Goal: Task Accomplishment & Management: Use online tool/utility

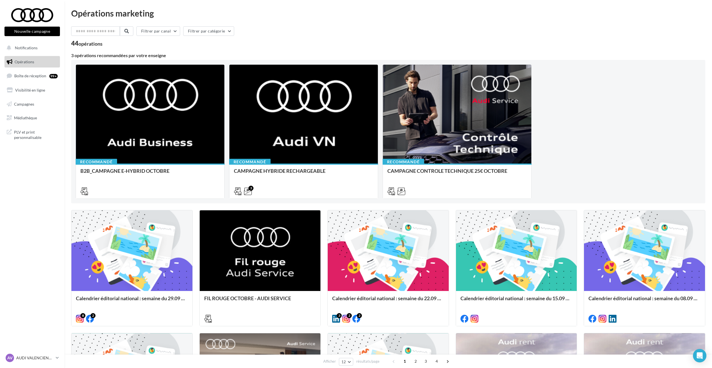
click at [537, 40] on div "44 opérations" at bounding box center [388, 43] width 634 height 7
click at [25, 212] on nav "Nouvelle campagne Nouvelle campagne Notifications Opérations Boîte de réception…" at bounding box center [32, 184] width 64 height 368
click at [36, 31] on button "Nouvelle campagne" at bounding box center [31, 32] width 55 height 10
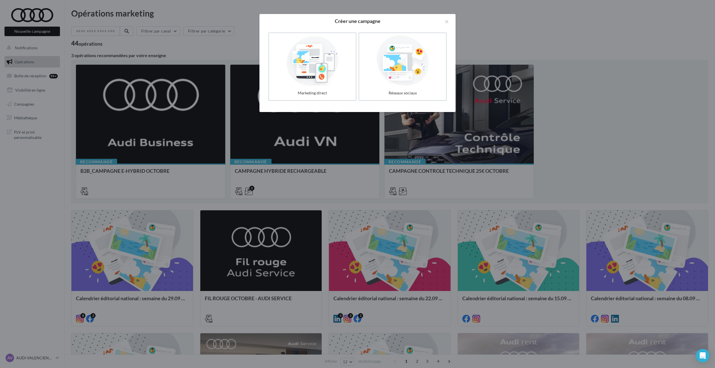
click at [266, 73] on div "Marketing direct Réseaux sociaux" at bounding box center [357, 70] width 196 height 84
click at [291, 75] on div at bounding box center [312, 61] width 84 height 52
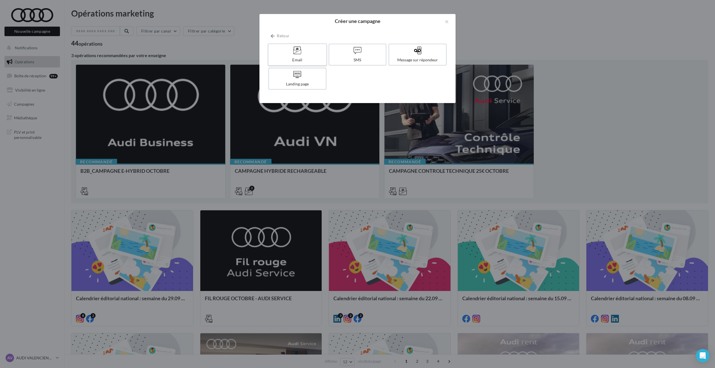
click at [311, 50] on div at bounding box center [296, 50] width 53 height 9
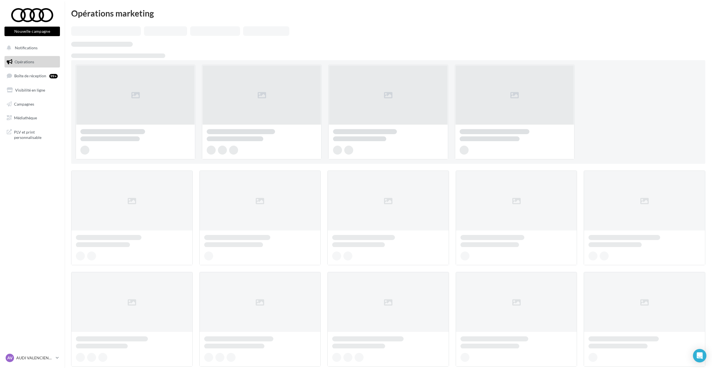
click at [38, 29] on button "Nouvelle campagne" at bounding box center [31, 32] width 55 height 10
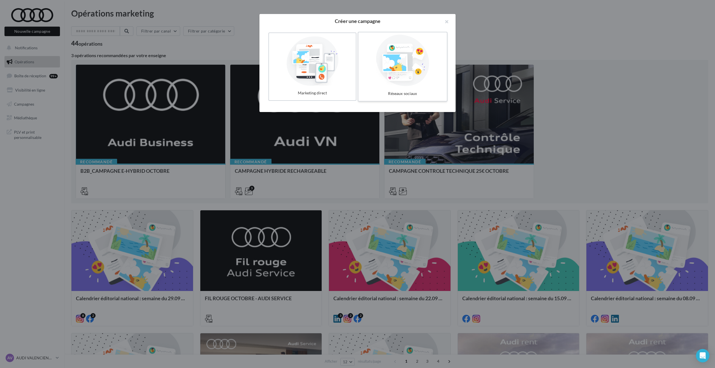
click at [392, 63] on div at bounding box center [402, 61] width 84 height 52
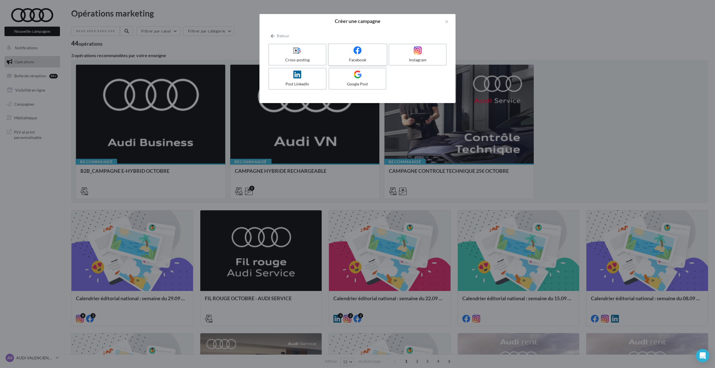
click at [380, 56] on label "Facebook" at bounding box center [357, 54] width 59 height 22
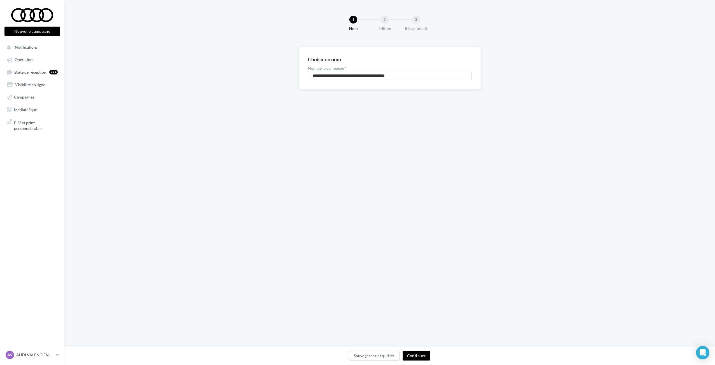
click at [361, 81] on div "**********" at bounding box center [389, 68] width 182 height 43
click at [342, 76] on input "**********" at bounding box center [390, 76] width 164 height 10
click at [414, 357] on button "Continuer" at bounding box center [416, 356] width 28 height 10
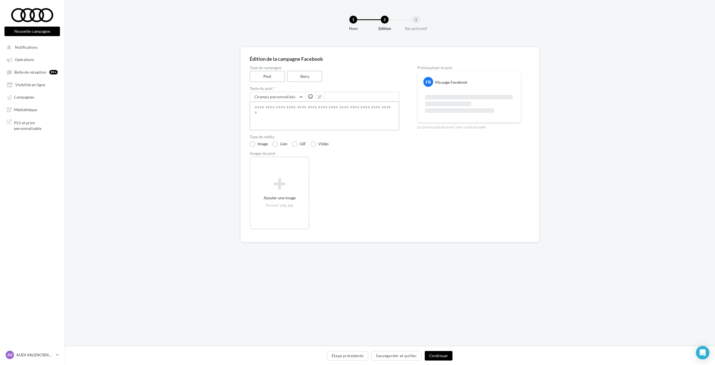
click at [283, 114] on textarea at bounding box center [324, 115] width 150 height 29
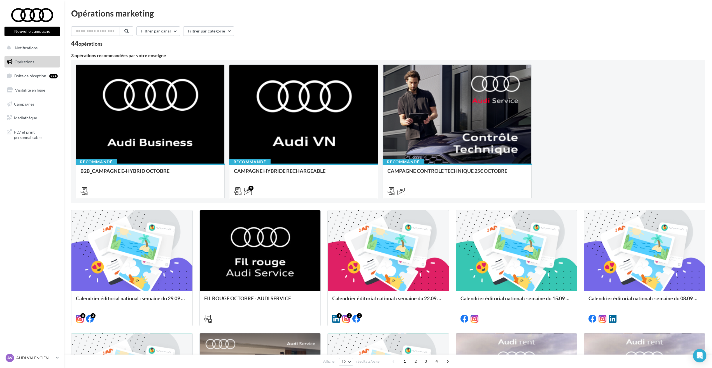
drag, startPoint x: 92, startPoint y: 44, endPoint x: 105, endPoint y: 48, distance: 13.7
click at [105, 48] on div "Filtrer par canal Filtrer par catégorie 44 opérations 3 opérations recommandées…" at bounding box center [388, 307] width 634 height 563
drag, startPoint x: 105, startPoint y: 48, endPoint x: 90, endPoint y: 58, distance: 18.2
click at [90, 58] on div "3 opérations recommandées par votre enseigne" at bounding box center [388, 55] width 634 height 4
click at [135, 56] on div "3 opérations recommandées par votre enseigne" at bounding box center [388, 55] width 634 height 4
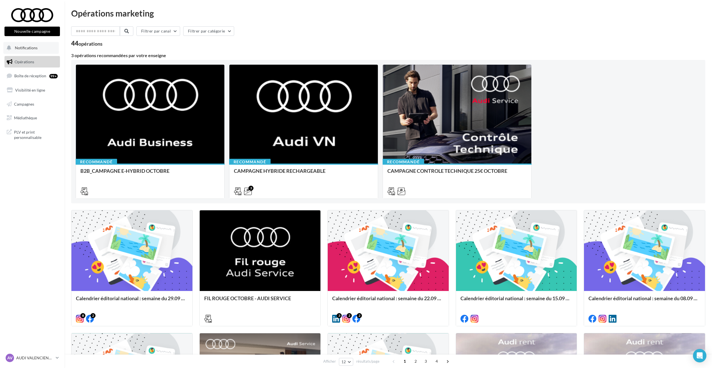
click at [41, 48] on button "Notifications" at bounding box center [30, 48] width 55 height 12
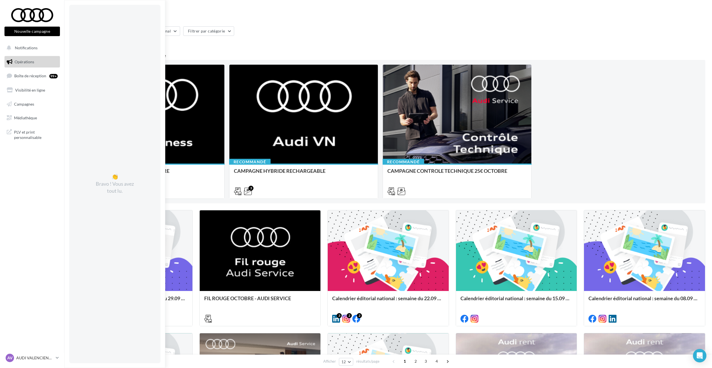
click at [30, 64] on link "Opérations" at bounding box center [32, 62] width 58 height 12
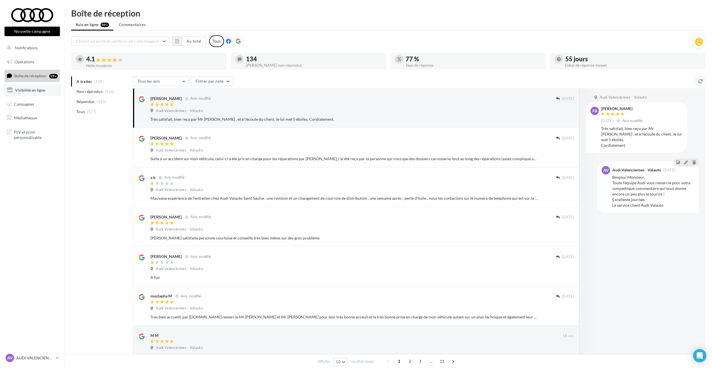
click at [33, 95] on link "Visibilité en ligne" at bounding box center [32, 90] width 58 height 12
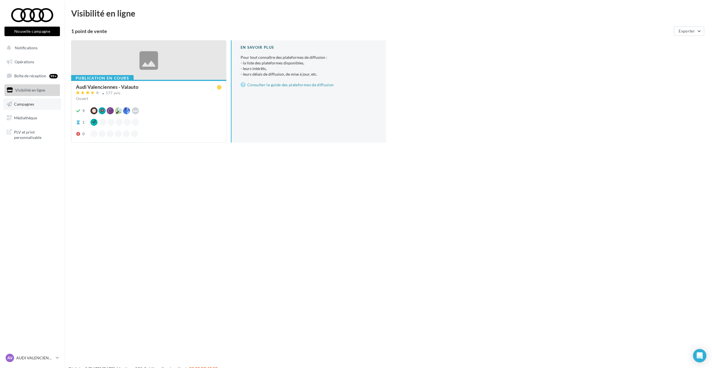
click at [33, 104] on span "Campagnes" at bounding box center [24, 103] width 20 height 5
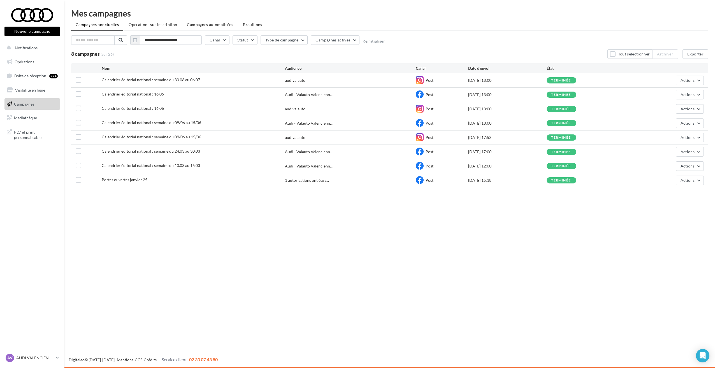
click at [633, 224] on div "Nouvelle campagne Nouvelle campagne Notifications Opérations Boîte de réception…" at bounding box center [357, 184] width 715 height 368
click at [32, 13] on div at bounding box center [32, 15] width 45 height 14
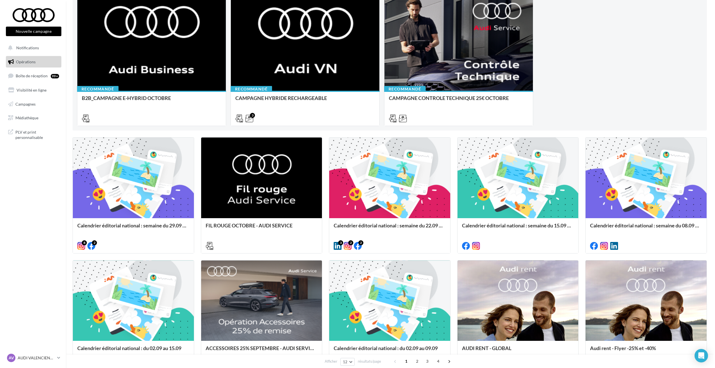
scroll to position [112, 0]
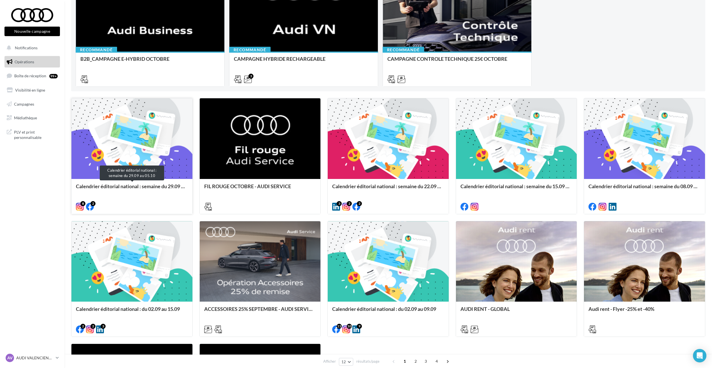
click at [146, 186] on div "Calendrier éditorial national : semaine du 29.09 au 05.10" at bounding box center [132, 188] width 112 height 11
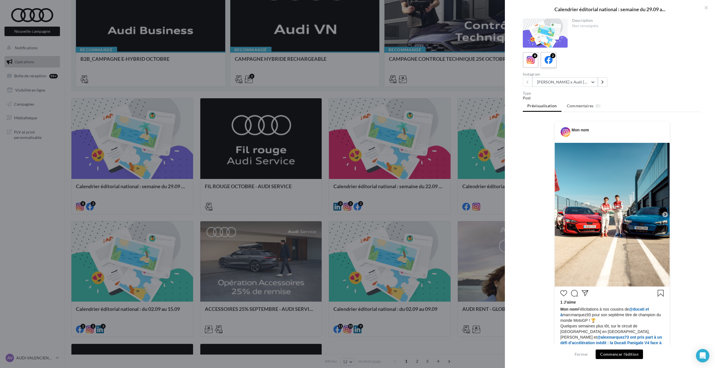
click at [549, 63] on icon at bounding box center [548, 60] width 8 height 8
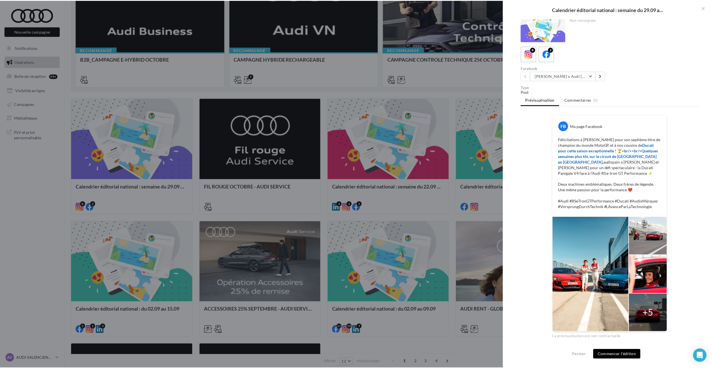
scroll to position [10, 0]
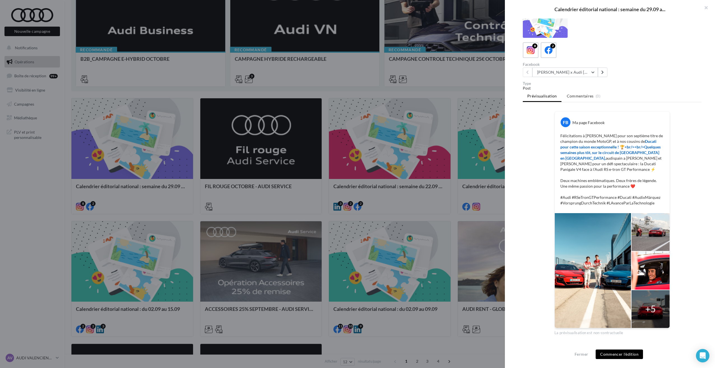
click at [569, 356] on div "Fermer Commencer l'édition" at bounding box center [610, 356] width 210 height 23
click at [581, 355] on button "Fermer" at bounding box center [581, 354] width 18 height 7
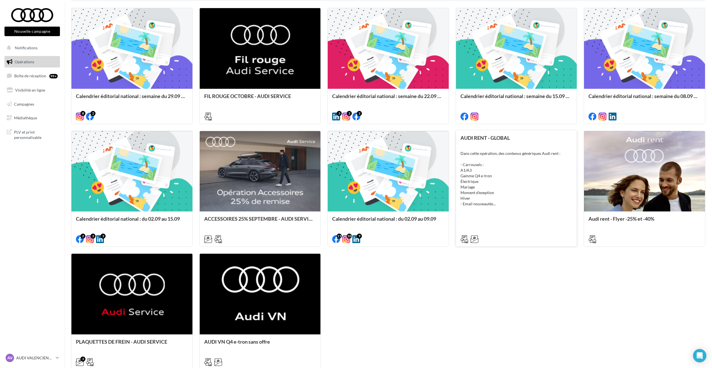
scroll to position [250, 0]
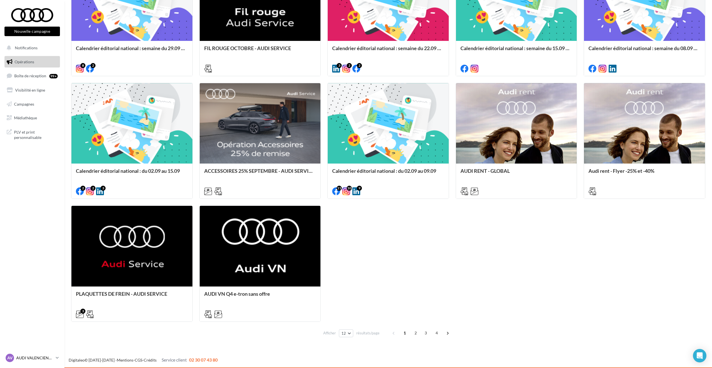
click at [53, 358] on p "AUDI VALENCIENNES" at bounding box center [34, 358] width 37 height 6
click at [17, 186] on nav "Nouvelle campagne Nouvelle campagne Notifications Opérations Boîte de réception…" at bounding box center [32, 184] width 64 height 368
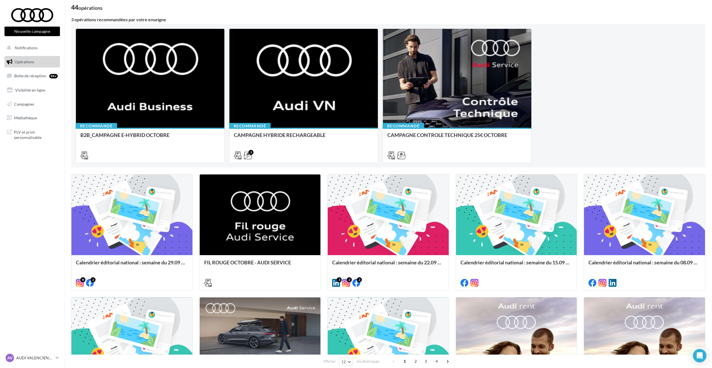
scroll to position [0, 0]
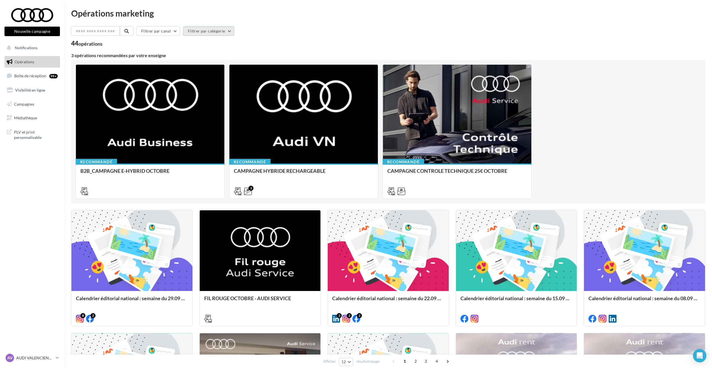
click at [205, 31] on button "Filtrer par catégorie" at bounding box center [208, 31] width 51 height 10
click at [179, 15] on div "Opérations marketing" at bounding box center [388, 13] width 634 height 8
click at [139, 14] on div "Opérations marketing" at bounding box center [388, 13] width 634 height 8
drag, startPoint x: 139, startPoint y: 14, endPoint x: 136, endPoint y: 13, distance: 3.5
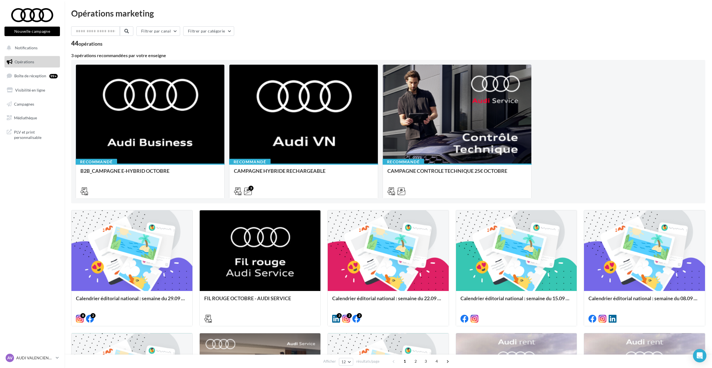
click at [139, 14] on div "Opérations marketing" at bounding box center [388, 13] width 634 height 8
click at [18, 217] on nav "Nouvelle campagne Nouvelle campagne Notifications Opérations Boîte de réception…" at bounding box center [32, 184] width 64 height 368
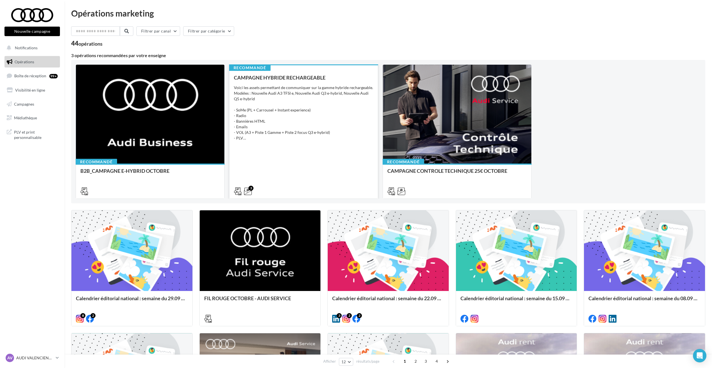
click at [308, 112] on div "Voici les assets permettant de communiquer sur la gamme hybride rechargeable. M…" at bounding box center [303, 113] width 139 height 56
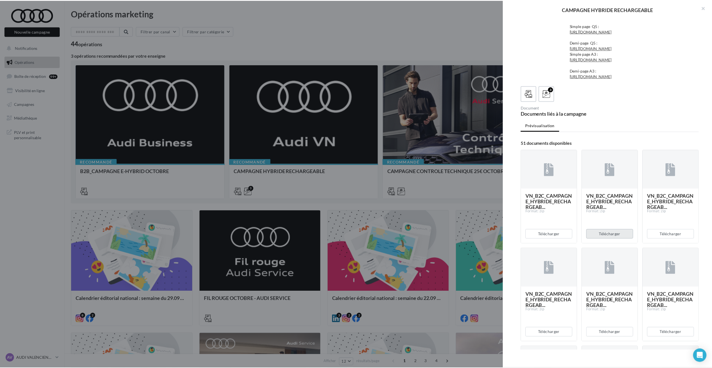
scroll to position [168, 0]
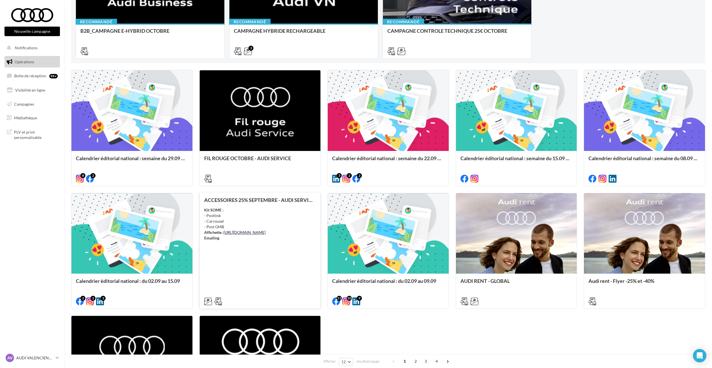
scroll to position [250, 0]
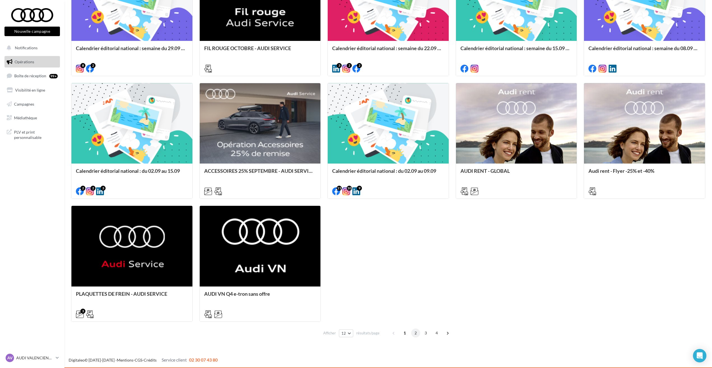
click at [414, 333] on span "2" at bounding box center [415, 332] width 9 height 9
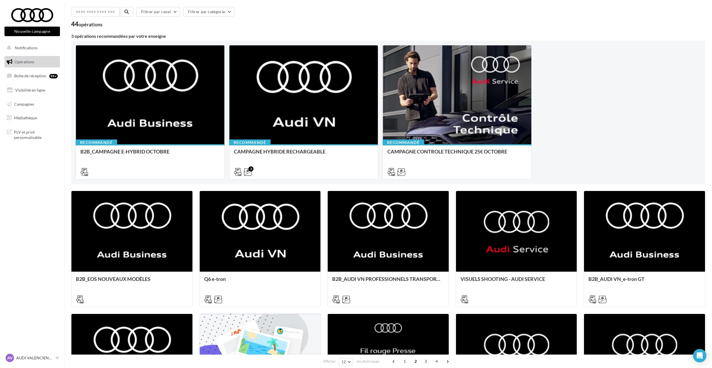
scroll to position [0, 0]
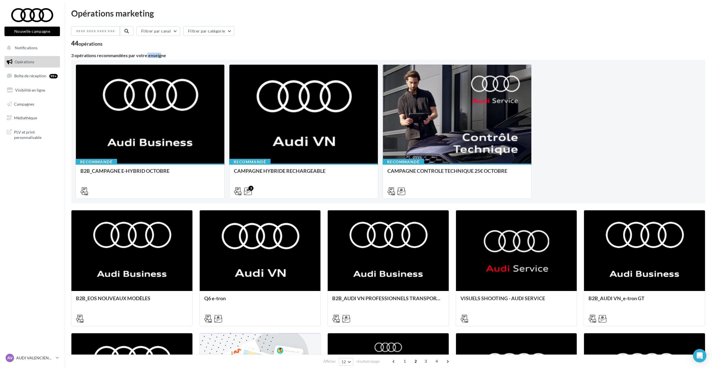
drag, startPoint x: 110, startPoint y: 53, endPoint x: 128, endPoint y: 52, distance: 17.6
click at [128, 52] on div "Filtrer par canal Filtrer par catégorie 44 opérations 3 opérations recommandées…" at bounding box center [388, 307] width 634 height 563
click at [53, 278] on nav "Nouvelle campagne Nouvelle campagne Notifications Opérations Boîte de réception…" at bounding box center [32, 184] width 64 height 368
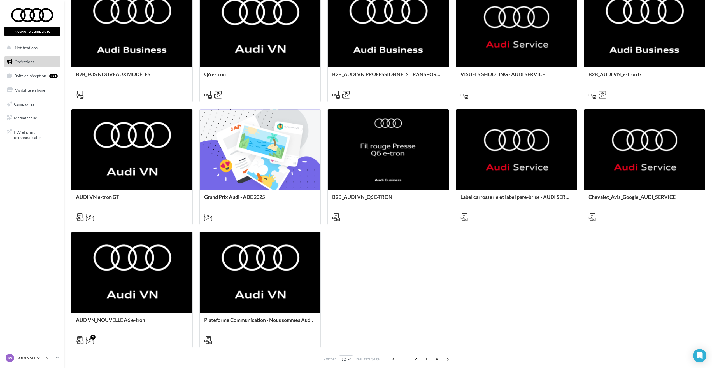
scroll to position [250, 0]
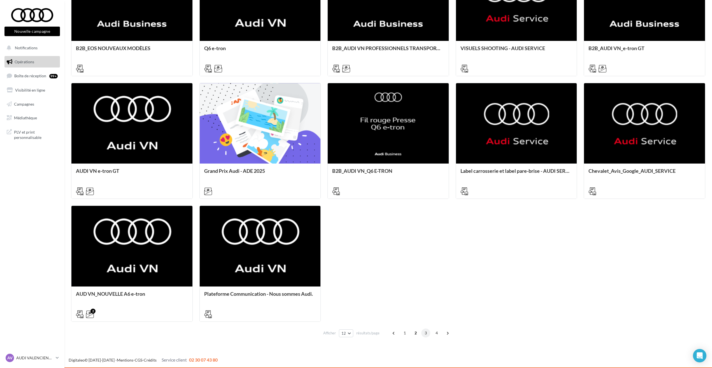
click at [429, 334] on span "3" at bounding box center [425, 332] width 9 height 9
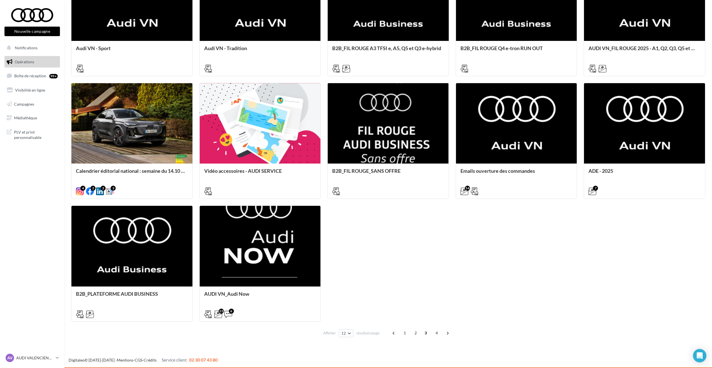
click at [404, 334] on span "1" at bounding box center [404, 332] width 9 height 9
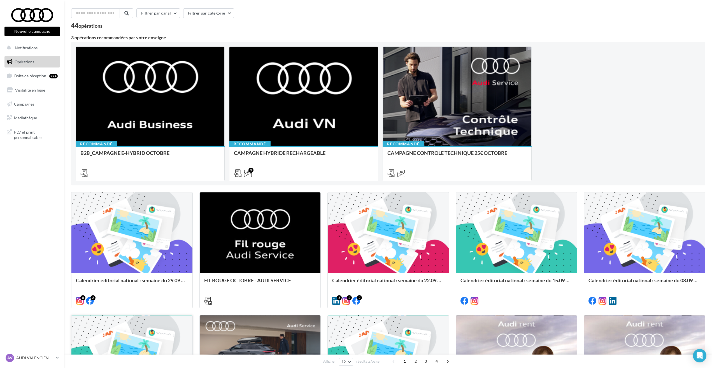
scroll to position [0, 0]
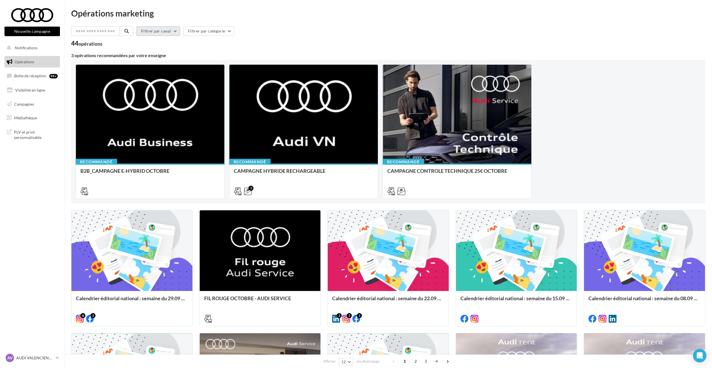
click at [162, 29] on button "Filtrer par canal" at bounding box center [158, 31] width 44 height 10
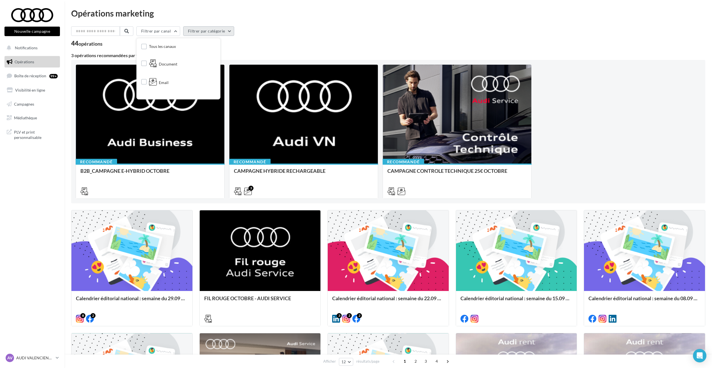
click at [232, 27] on button "Filtrer par catégorie" at bounding box center [208, 31] width 51 height 10
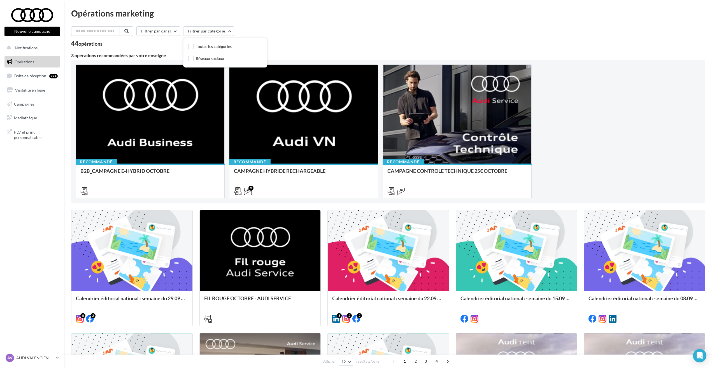
click at [111, 13] on div "Opérations marketing" at bounding box center [388, 13] width 634 height 8
drag, startPoint x: 111, startPoint y: 13, endPoint x: 183, endPoint y: 17, distance: 72.4
click at [183, 17] on div "Opérations marketing" at bounding box center [388, 13] width 634 height 8
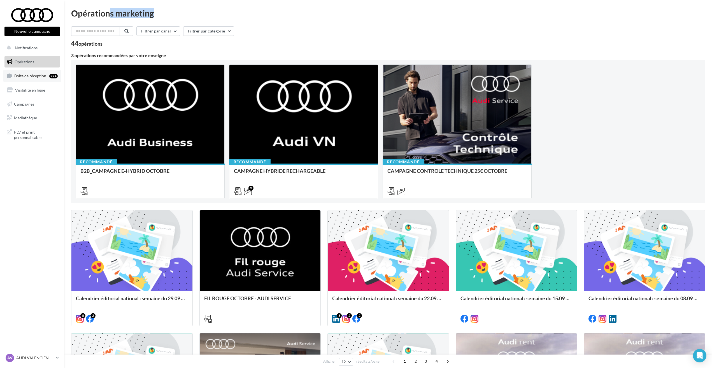
click at [27, 74] on span "Boîte de réception" at bounding box center [30, 75] width 32 height 5
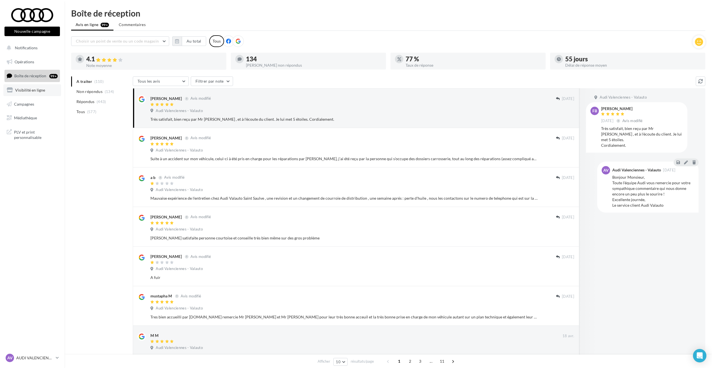
click at [32, 92] on span "Visibilité en ligne" at bounding box center [30, 90] width 30 height 5
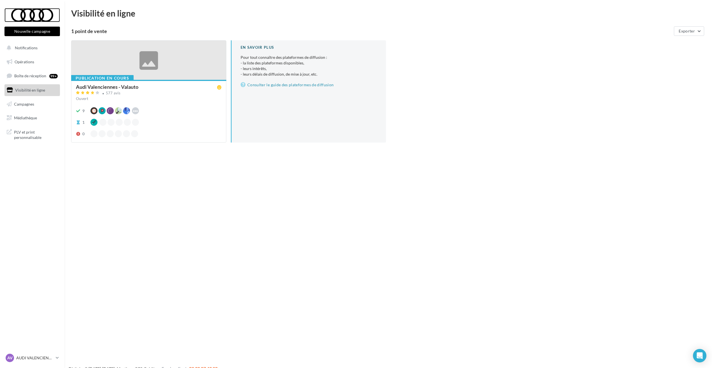
click at [34, 12] on div at bounding box center [32, 15] width 45 height 14
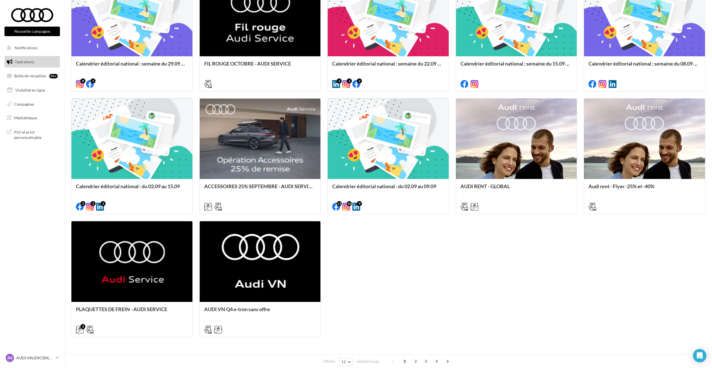
scroll to position [250, 0]
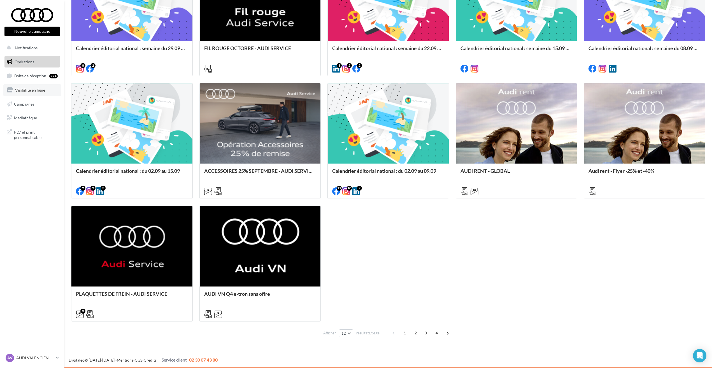
click at [33, 95] on link "Visibilité en ligne" at bounding box center [32, 90] width 58 height 12
click at [28, 102] on span "Campagnes" at bounding box center [24, 103] width 20 height 5
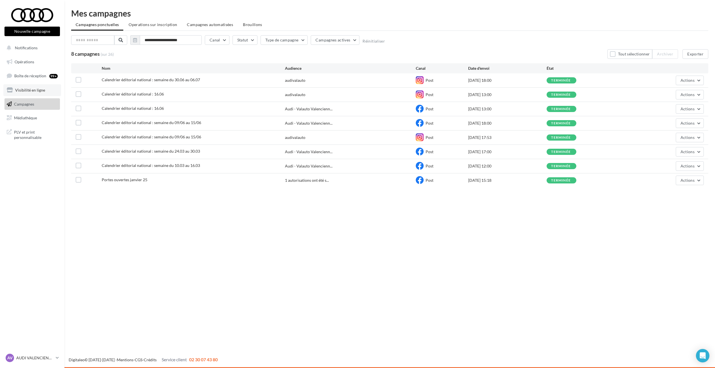
click at [26, 92] on span "Visibilité en ligne" at bounding box center [30, 90] width 30 height 5
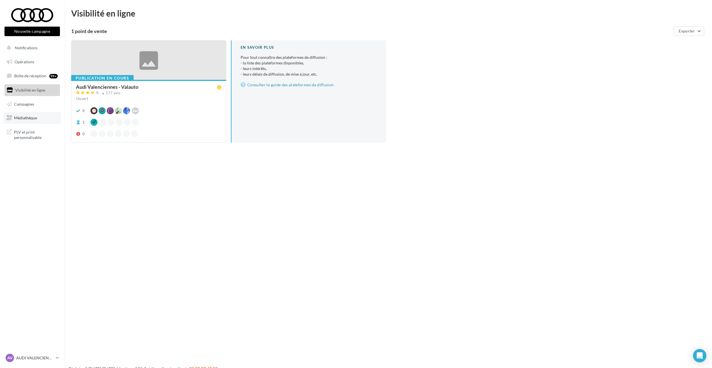
click at [31, 116] on span "Médiathèque" at bounding box center [25, 117] width 23 height 5
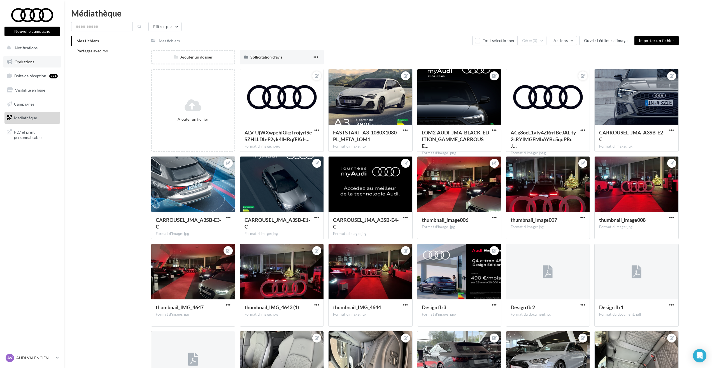
click at [38, 64] on link "Opérations" at bounding box center [32, 62] width 58 height 12
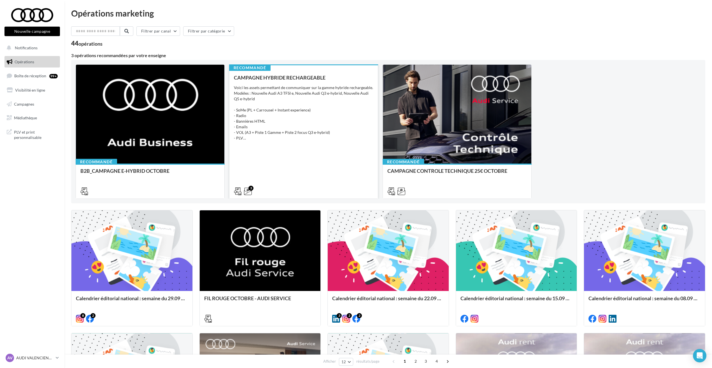
click at [319, 129] on div "Voici les assets permettant de communiquer sur la gamme hybride rechargeable. M…" at bounding box center [303, 113] width 139 height 56
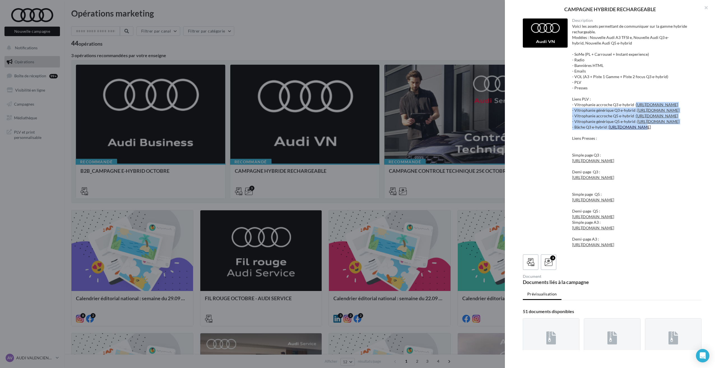
drag, startPoint x: 632, startPoint y: 160, endPoint x: 634, endPoint y: 171, distance: 10.8
click at [634, 171] on div "Voici les assets permettant de communiquer sur la gamme hybride rechargeable. M…" at bounding box center [634, 136] width 125 height 224
click at [572, 88] on div "Voici les assets permettant de communiquer sur la gamme hybride rechargeable. M…" at bounding box center [634, 136] width 125 height 224
click at [650, 107] on link "https://audi.get-it-solutions.com/accueil/11068-plv-vitrophanie-q3-e-hybrid-acc…" at bounding box center [657, 104] width 42 height 5
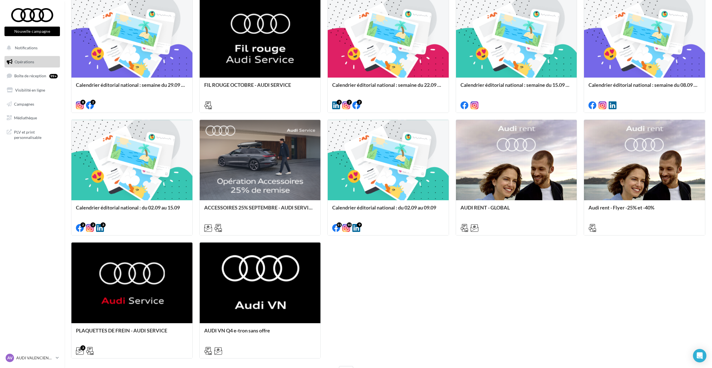
scroll to position [250, 0]
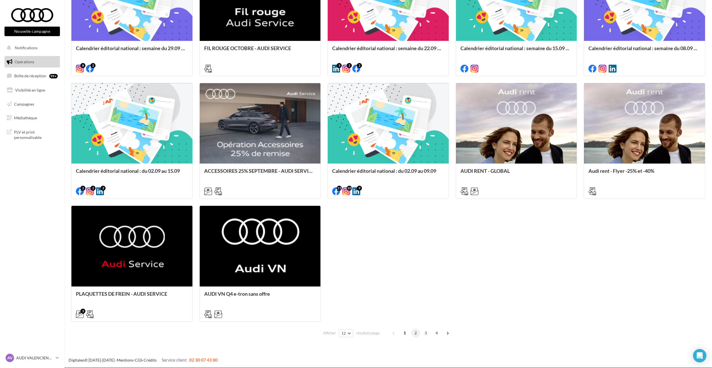
click at [416, 335] on span "2" at bounding box center [415, 332] width 9 height 9
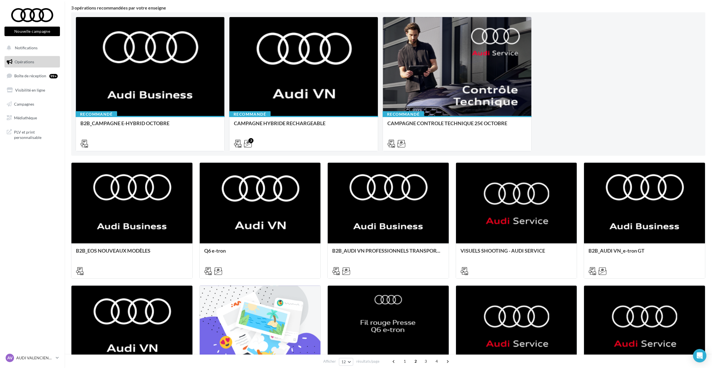
scroll to position [0, 0]
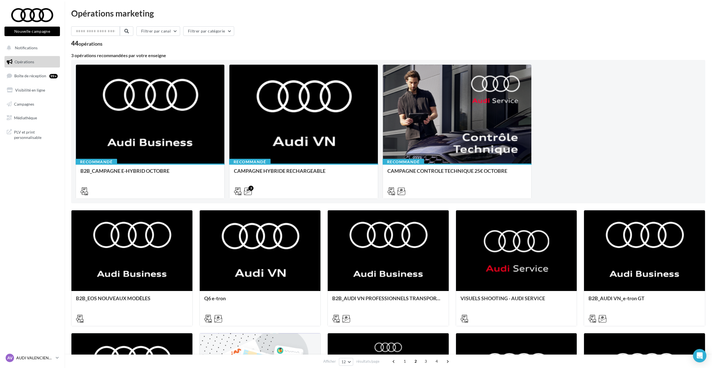
click at [47, 359] on p "AUDI VALENCIENNES" at bounding box center [34, 358] width 37 height 6
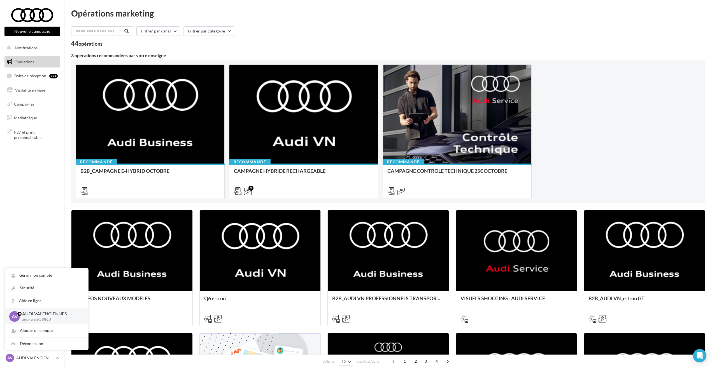
click at [18, 181] on nav "Nouvelle campagne Nouvelle campagne Notifications Opérations Boîte de réception…" at bounding box center [32, 184] width 64 height 368
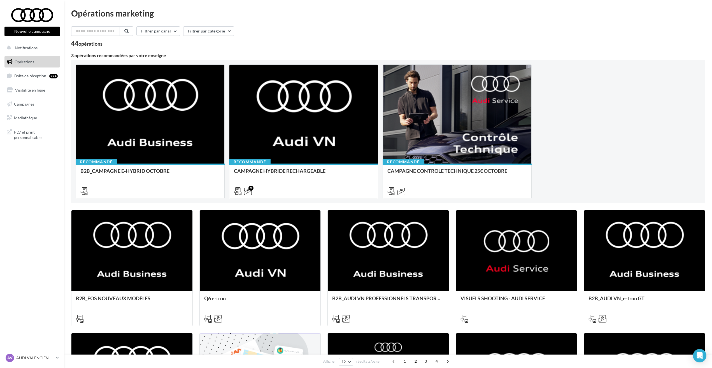
click at [637, 102] on div "Recommandé B2B_CAMPAGNE E-HYBRID OCTOBRE A l'occasion de la Campagne e-hybrid d…" at bounding box center [388, 131] width 625 height 134
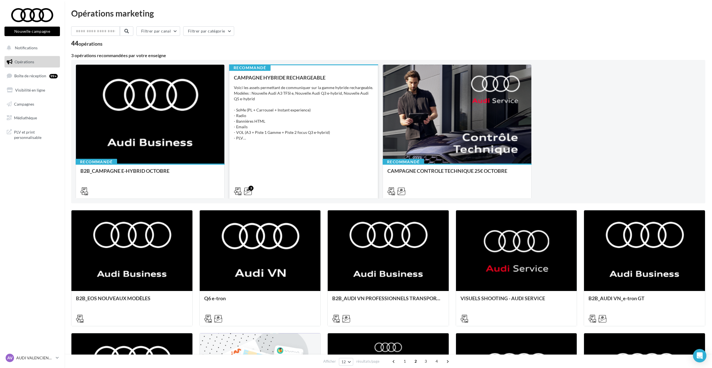
click at [317, 146] on div "CAMPAGNE HYBRIDE RECHARGEABLE Voici les assets permettant de communiquer sur la…" at bounding box center [303, 134] width 139 height 119
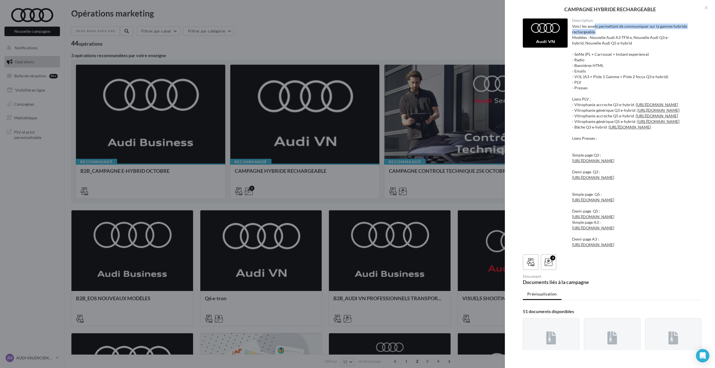
drag, startPoint x: 593, startPoint y: 29, endPoint x: 621, endPoint y: 32, distance: 27.7
click at [621, 32] on div "Voici les assets permettant de communiquer sur la gamme hybride rechargeable. M…" at bounding box center [634, 136] width 125 height 224
click at [620, 34] on div "Voici les assets permettant de communiquer sur la gamme hybride rechargeable. M…" at bounding box center [634, 136] width 125 height 224
click at [589, 60] on div "Voici les assets permettant de communiquer sur la gamme hybride rechargeable. M…" at bounding box center [634, 136] width 125 height 224
drag, startPoint x: 578, startPoint y: 36, endPoint x: 614, endPoint y: 42, distance: 36.4
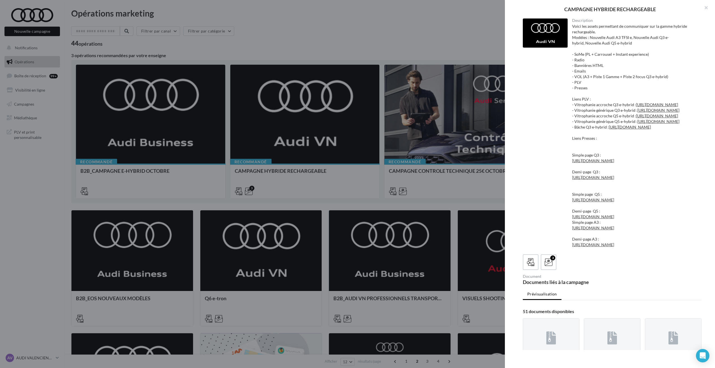
click at [614, 42] on div "Voici les assets permettant de communiquer sur la gamme hybride rechargeable. M…" at bounding box center [634, 136] width 125 height 224
click at [614, 41] on div "Voici les assets permettant de communiquer sur la gamme hybride rechargeable. M…" at bounding box center [634, 136] width 125 height 224
click at [631, 41] on div "Voici les assets permettant de communiquer sur la gamme hybride rechargeable. M…" at bounding box center [634, 136] width 125 height 224
drag, startPoint x: 651, startPoint y: 40, endPoint x: 667, endPoint y: 38, distance: 16.8
click at [667, 38] on div "Voici les assets permettant de communiquer sur la gamme hybride rechargeable. M…" at bounding box center [634, 136] width 125 height 224
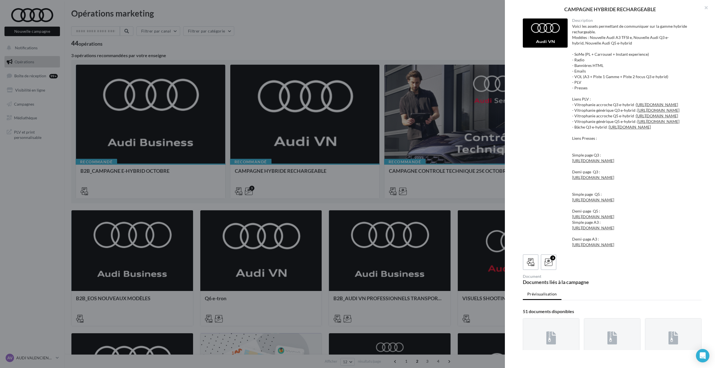
drag, startPoint x: 667, startPoint y: 38, endPoint x: 650, endPoint y: 41, distance: 17.9
click at [667, 38] on div "Voici les assets permettant de communiquer sur la gamme hybride rechargeable. M…" at bounding box center [634, 136] width 125 height 224
click at [587, 46] on div "Voici les assets permettant de communiquer sur la gamme hybride rechargeable. M…" at bounding box center [634, 136] width 125 height 224
drag, startPoint x: 573, startPoint y: 24, endPoint x: 656, endPoint y: 37, distance: 84.2
click at [656, 37] on div "Voici les assets permettant de communiquer sur la gamme hybride rechargeable. M…" at bounding box center [634, 136] width 125 height 224
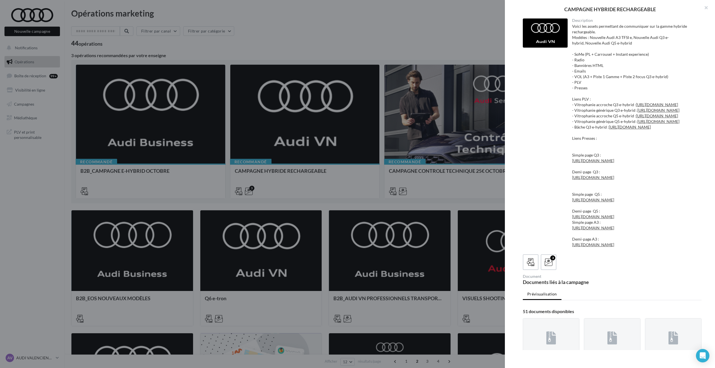
drag, startPoint x: 656, startPoint y: 37, endPoint x: 594, endPoint y: 43, distance: 62.1
click at [594, 47] on div "Voici les assets permettant de communiquer sur la gamme hybride rechargeable. M…" at bounding box center [634, 136] width 125 height 224
drag, startPoint x: 609, startPoint y: 36, endPoint x: 630, endPoint y: 36, distance: 21.0
click at [630, 36] on div "Voici les assets permettant de communiquer sur la gamme hybride rechargeable. M…" at bounding box center [634, 136] width 125 height 224
click at [668, 50] on div "Voici les assets permettant de communiquer sur la gamme hybride rechargeable. M…" at bounding box center [634, 136] width 125 height 224
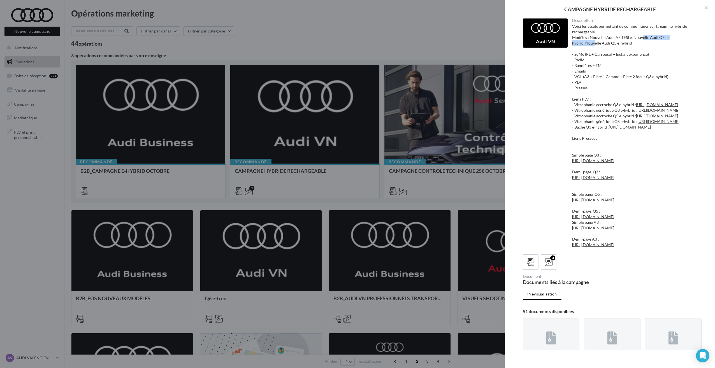
drag, startPoint x: 641, startPoint y: 37, endPoint x: 685, endPoint y: 40, distance: 43.8
click at [685, 40] on div "Voici les assets permettant de communiquer sur la gamme hybride rechargeable. M…" at bounding box center [634, 136] width 125 height 224
drag, startPoint x: 685, startPoint y: 40, endPoint x: 666, endPoint y: 57, distance: 25.2
click at [666, 57] on div "Voici les assets permettant de communiquer sur la gamme hybride rechargeable. M…" at bounding box center [634, 136] width 125 height 224
drag, startPoint x: 613, startPoint y: 37, endPoint x: 667, endPoint y: 36, distance: 54.0
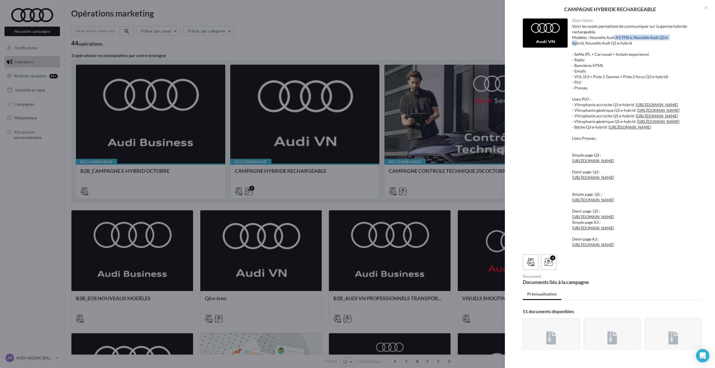
click at [667, 36] on div "Voici les assets permettant de communiquer sur la gamme hybride rechargeable. M…" at bounding box center [634, 136] width 125 height 224
drag, startPoint x: 667, startPoint y: 36, endPoint x: 612, endPoint y: 48, distance: 55.7
click at [627, 48] on div "Voici les assets permettant de communiquer sur la gamme hybride rechargeable. M…" at bounding box center [634, 136] width 125 height 224
click at [598, 42] on div "Voici les assets permettant de communiquer sur la gamme hybride rechargeable. M…" at bounding box center [634, 136] width 125 height 224
drag, startPoint x: 598, startPoint y: 42, endPoint x: 590, endPoint y: 54, distance: 14.1
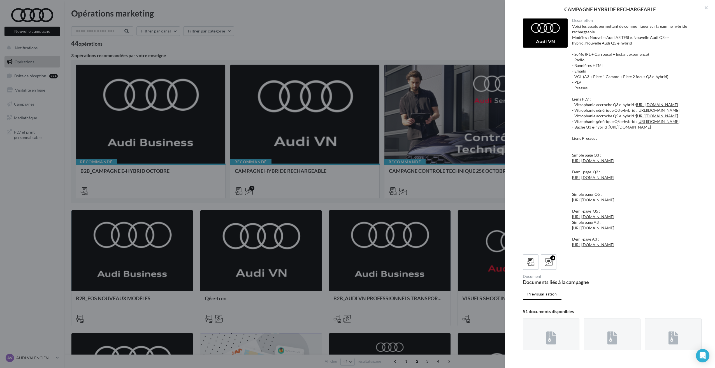
click at [591, 53] on div "Voici les assets permettant de communiquer sur la gamme hybride rechargeable. M…" at bounding box center [634, 136] width 125 height 224
drag, startPoint x: 600, startPoint y: 55, endPoint x: 631, endPoint y: 55, distance: 30.2
click at [631, 55] on div "Voici les assets permettant de communiquer sur la gamme hybride rechargeable. M…" at bounding box center [634, 136] width 125 height 224
drag, startPoint x: 631, startPoint y: 55, endPoint x: 610, endPoint y: 67, distance: 23.6
click at [610, 67] on div "Voici les assets permettant de communiquer sur la gamme hybride rechargeable. M…" at bounding box center [634, 136] width 125 height 224
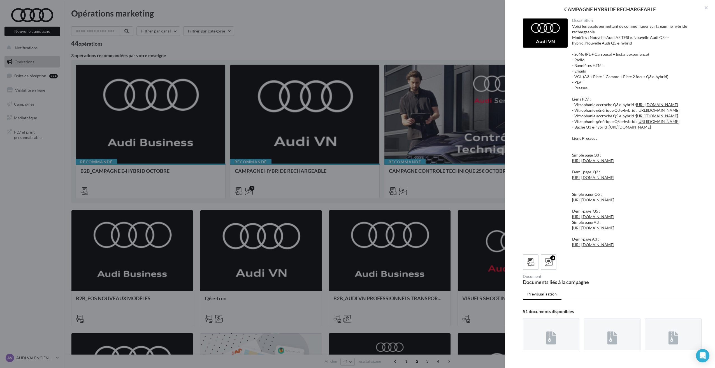
drag, startPoint x: 583, startPoint y: 62, endPoint x: 586, endPoint y: 62, distance: 3.1
click at [586, 62] on div "Voici les assets permettant de communiquer sur la gamme hybride rechargeable. M…" at bounding box center [634, 136] width 125 height 224
drag, startPoint x: 586, startPoint y: 62, endPoint x: 602, endPoint y: 66, distance: 16.4
click at [602, 66] on div "Voici les assets permettant de communiquer sur la gamme hybride rechargeable. M…" at bounding box center [634, 136] width 125 height 224
drag, startPoint x: 602, startPoint y: 66, endPoint x: 578, endPoint y: 72, distance: 24.7
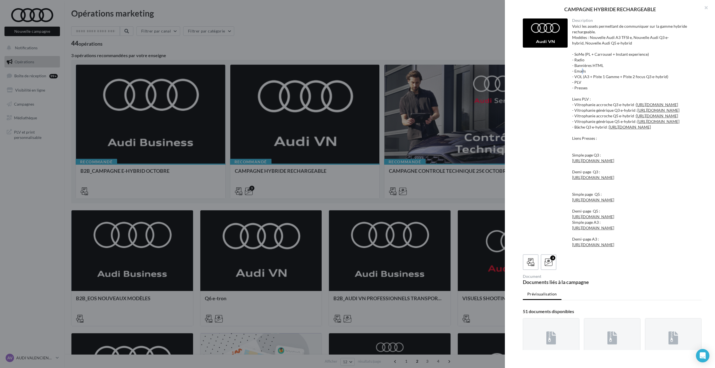
click at [578, 72] on div "Voici les assets permettant de communiquer sur la gamme hybride rechargeable. M…" at bounding box center [634, 136] width 125 height 224
drag, startPoint x: 578, startPoint y: 72, endPoint x: 614, endPoint y: 77, distance: 36.8
click at [614, 77] on div "Voici les assets permettant de communiquer sur la gamme hybride rechargeable. M…" at bounding box center [634, 136] width 125 height 224
drag, startPoint x: 614, startPoint y: 77, endPoint x: 575, endPoint y: 88, distance: 40.6
click at [575, 86] on div "Voici les assets permettant de communiquer sur la gamme hybride rechargeable. M…" at bounding box center [634, 136] width 125 height 224
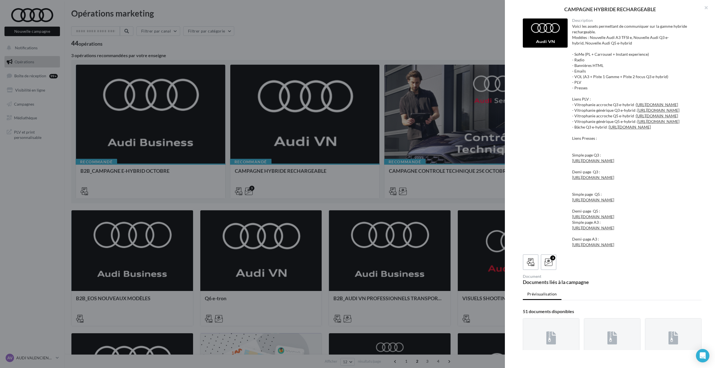
click at [575, 90] on div "Voici les assets permettant de communiquer sur la gamme hybride rechargeable. M…" at bounding box center [634, 136] width 125 height 224
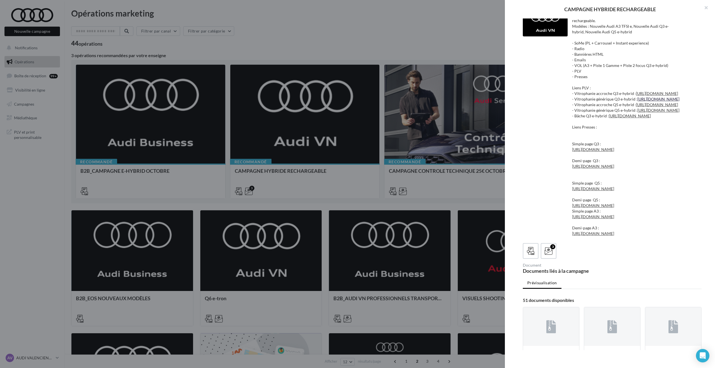
scroll to position [28, 0]
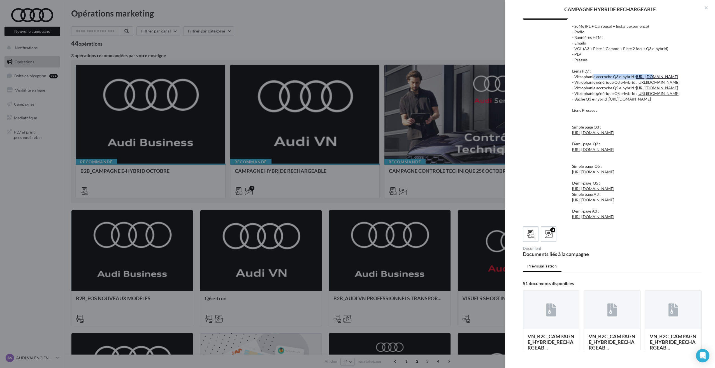
drag, startPoint x: 592, startPoint y: 78, endPoint x: 645, endPoint y: 77, distance: 53.8
click at [645, 77] on div "Voici les assets permettant de communiquer sur la gamme hybride rechargeable. M…" at bounding box center [634, 108] width 125 height 224
drag, startPoint x: 601, startPoint y: 94, endPoint x: 620, endPoint y: 94, distance: 18.5
click at [620, 94] on div "Voici les assets permettant de communiquer sur la gamme hybride rechargeable. M…" at bounding box center [634, 108] width 125 height 224
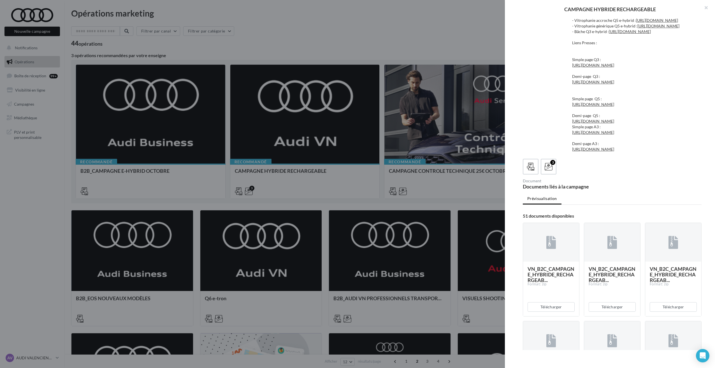
scroll to position [112, 0]
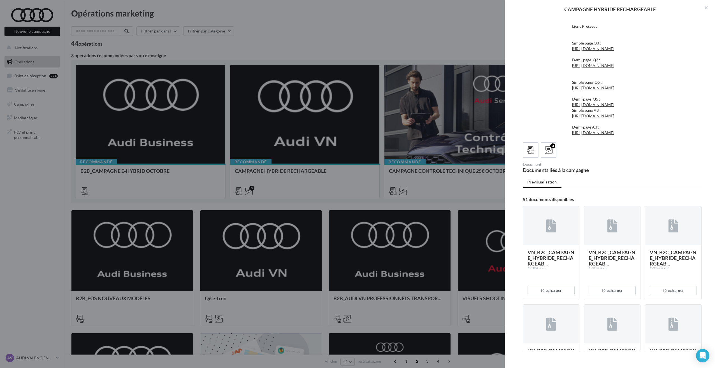
drag, startPoint x: 589, startPoint y: 102, endPoint x: 604, endPoint y: 102, distance: 14.8
click at [604, 102] on div "Voici les assets permettant de communiquer sur la gamme hybride rechargeable. M…" at bounding box center [634, 24] width 125 height 224
drag, startPoint x: 604, startPoint y: 102, endPoint x: 603, endPoint y: 106, distance: 3.7
click at [604, 102] on div "Voici les assets permettant de communiquer sur la gamme hybride rechargeable. M…" at bounding box center [634, 24] width 125 height 224
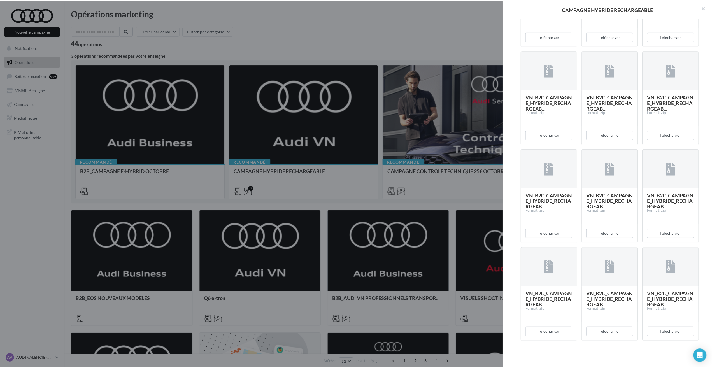
scroll to position [1772, 0]
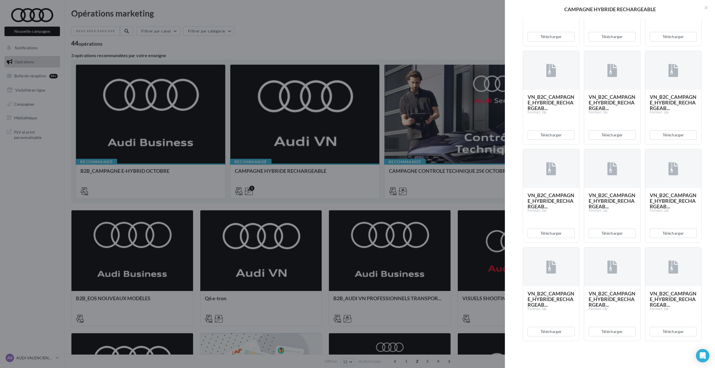
click at [448, 25] on div at bounding box center [357, 184] width 715 height 368
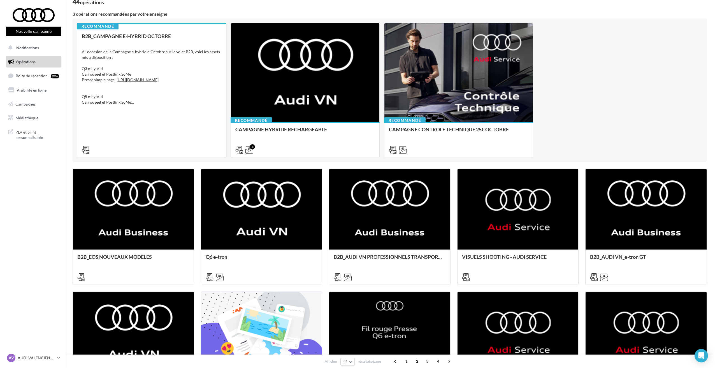
scroll to position [112, 0]
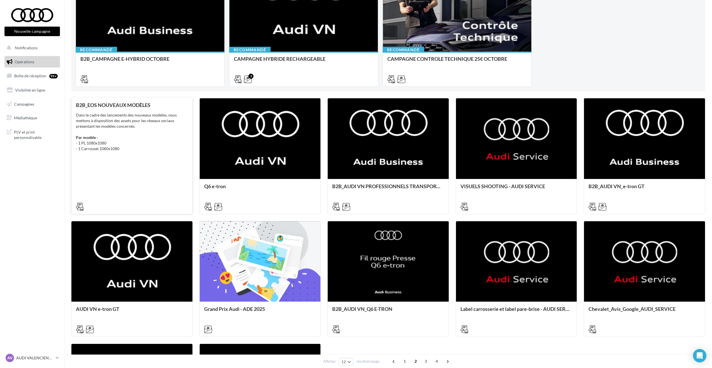
click at [136, 123] on div "Dans le cadre des lancements des nouveaux modèles, nous mettons à disposition d…" at bounding box center [132, 131] width 112 height 39
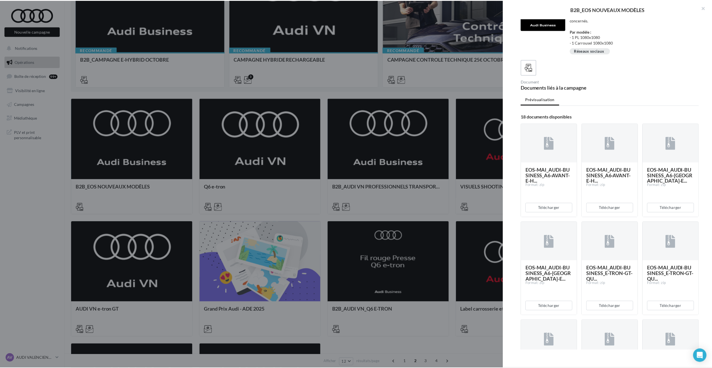
scroll to position [0, 0]
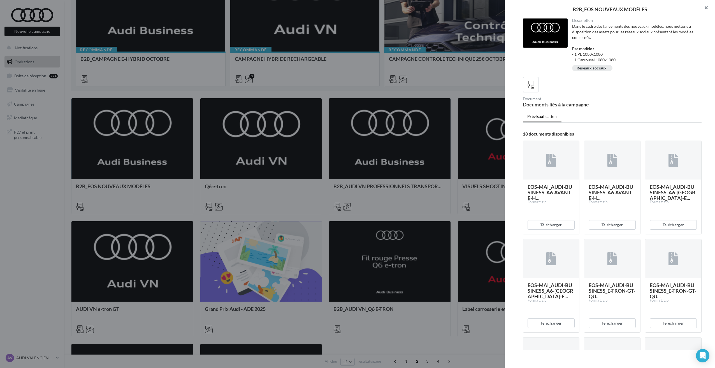
click at [708, 8] on button "button" at bounding box center [703, 8] width 22 height 17
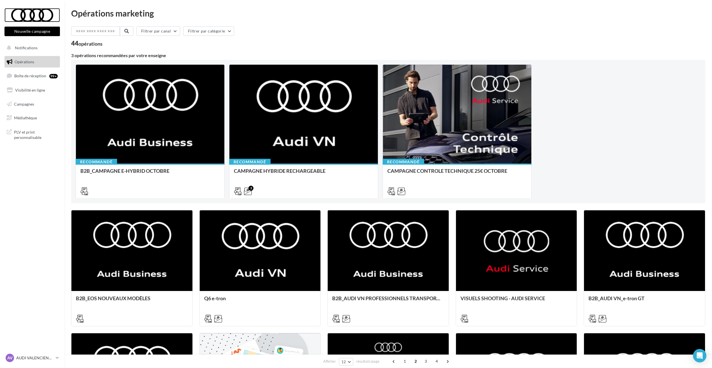
click at [41, 10] on div at bounding box center [32, 15] width 45 height 14
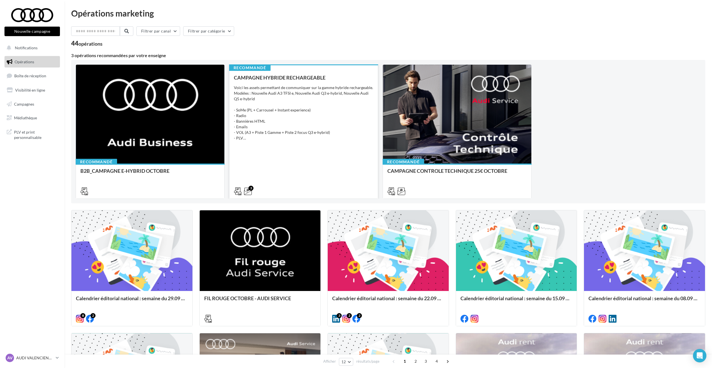
click at [307, 113] on div "Voici les assets permettant de communiquer sur la gamme hybride rechargeable. M…" at bounding box center [303, 113] width 139 height 56
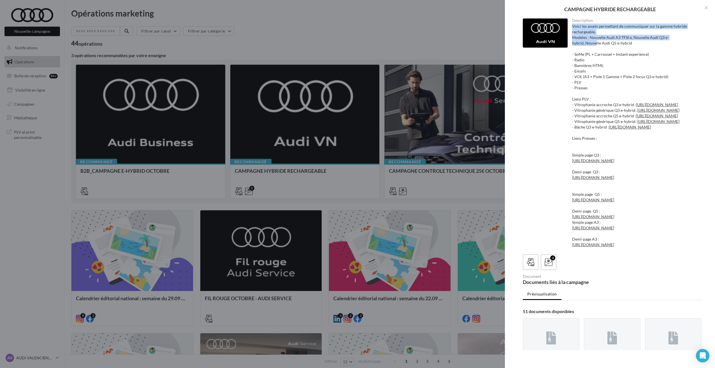
drag, startPoint x: 601, startPoint y: 34, endPoint x: 688, endPoint y: 39, distance: 87.0
click at [688, 39] on div "Voici les assets permettant de communiquer sur la gamme hybride rechargeable. M…" at bounding box center [634, 136] width 125 height 224
drag, startPoint x: 688, startPoint y: 39, endPoint x: 670, endPoint y: 38, distance: 17.7
click at [688, 39] on div "Voici les assets permettant de communiquer sur la gamme hybride rechargeable. M…" at bounding box center [634, 136] width 125 height 224
click at [702, 7] on button "button" at bounding box center [703, 8] width 22 height 17
